Goal: Task Accomplishment & Management: Manage account settings

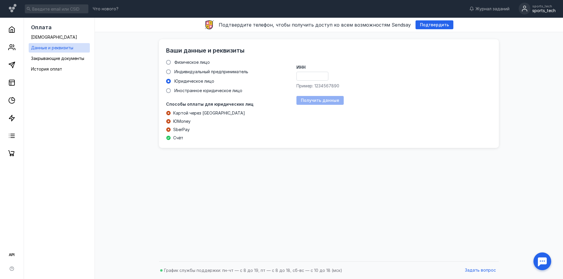
click at [309, 71] on div "ИНН Пример: 1234567890" at bounding box center [393, 77] width 195 height 24
click at [308, 74] on input "ИНН" at bounding box center [312, 76] width 31 height 8
paste input "7735187196"
type input "7735187196"
click at [307, 99] on span "Получить данные" at bounding box center [320, 100] width 38 height 5
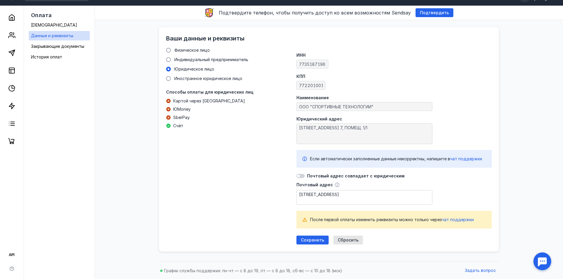
scroll to position [12, 0]
drag, startPoint x: 356, startPoint y: 201, endPoint x: 278, endPoint y: 186, distance: 79.2
click at [278, 186] on div "Физическое лицо Индивидуальный предприниматель Юридическое лицо Иностранное юри…" at bounding box center [329, 145] width 326 height 197
paste textarea "[STREET_ADDRESS]"
type textarea "[STREET_ADDRESS]"
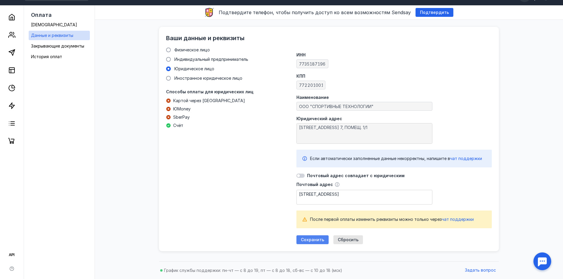
click at [315, 240] on span "Сохранить" at bounding box center [312, 240] width 23 height 5
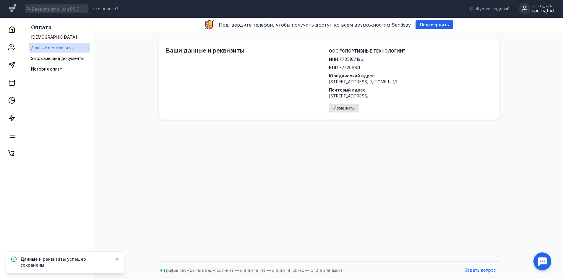
scroll to position [0, 0]
click at [59, 40] on link "[DEMOGRAPHIC_DATA]" at bounding box center [59, 37] width 61 height 9
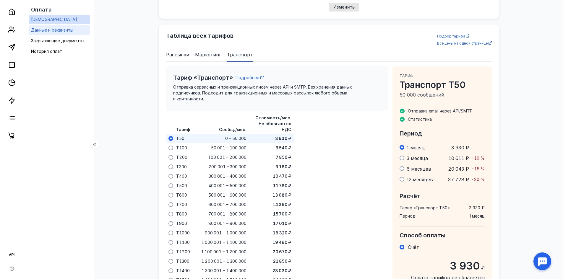
scroll to position [274, 0]
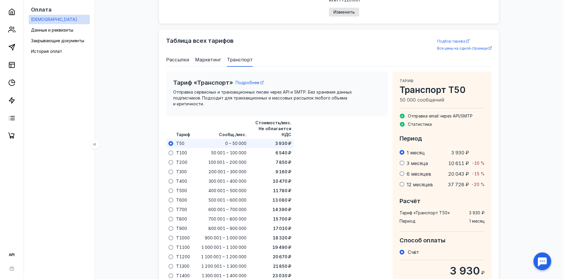
click at [13, 18] on div at bounding box center [12, 71] width 24 height 142
click at [13, 15] on icon at bounding box center [11, 12] width 5 height 6
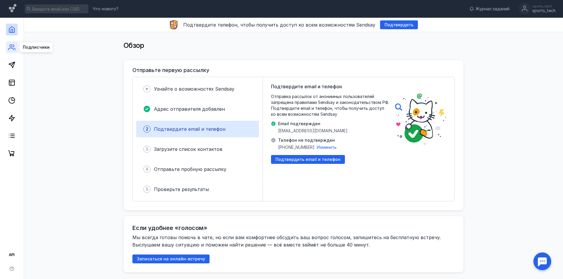
click at [10, 49] on icon at bounding box center [11, 47] width 7 height 7
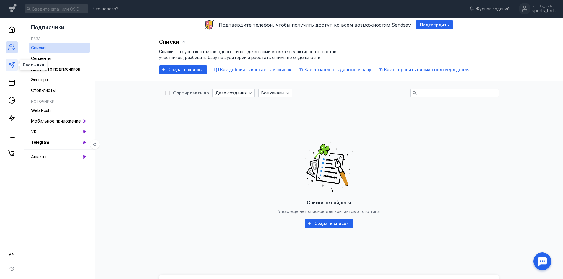
click at [13, 65] on icon at bounding box center [11, 64] width 7 height 7
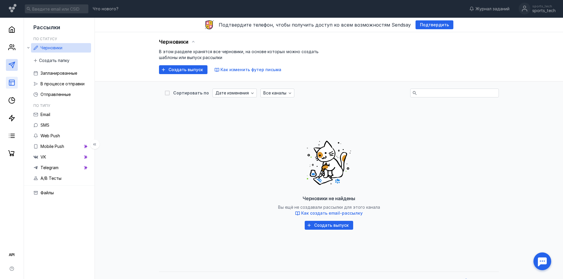
click at [15, 82] on link at bounding box center [12, 83] width 12 height 12
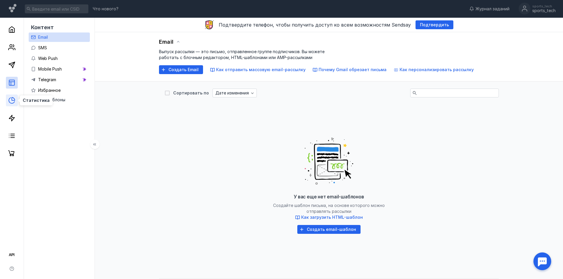
click at [12, 102] on icon at bounding box center [11, 100] width 7 height 7
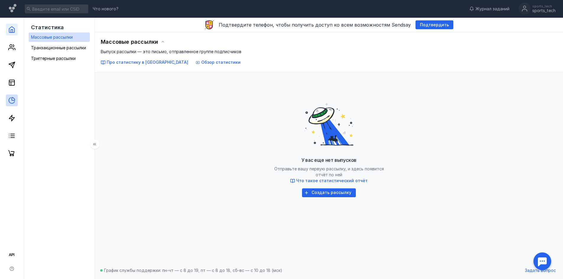
click at [10, 33] on link at bounding box center [12, 30] width 12 height 12
